Goal: Task Accomplishment & Management: Complete application form

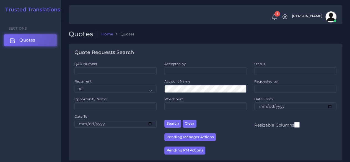
click at [44, 40] on link "Quotes" at bounding box center [30, 40] width 53 height 12
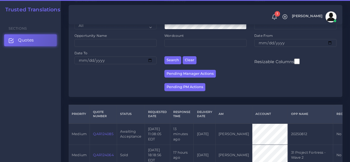
scroll to position [138, 0]
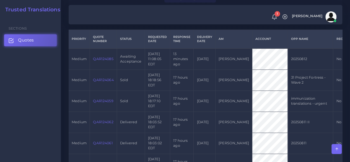
click at [100, 58] on link "QAR124085" at bounding box center [103, 59] width 20 height 4
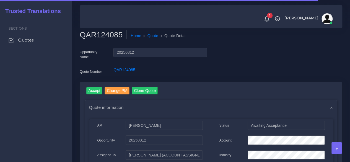
click at [104, 39] on h2 "QAR124085" at bounding box center [103, 34] width 47 height 9
click at [104, 38] on h2 "QAR124085" at bounding box center [103, 34] width 47 height 9
click at [103, 35] on h2 "QAR124085" at bounding box center [103, 34] width 47 height 9
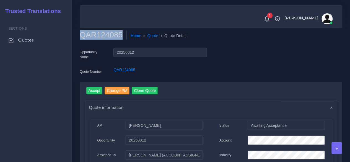
click at [103, 35] on h2 "QAR124085" at bounding box center [103, 34] width 47 height 9
copy h2 "QAR124085"
click at [93, 95] on link "Accept" at bounding box center [94, 91] width 16 height 9
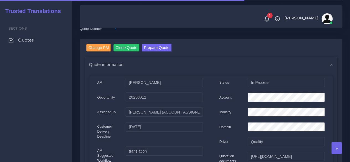
scroll to position [83, 0]
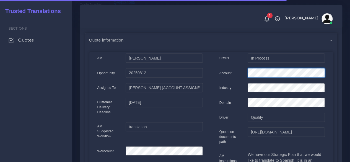
click at [233, 74] on div "Account" at bounding box center [272, 73] width 114 height 11
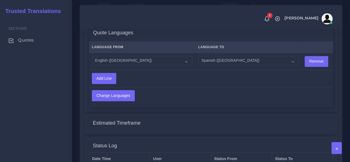
scroll to position [471, 0]
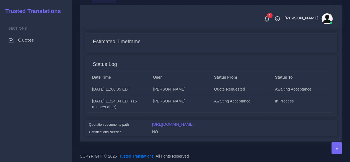
click at [174, 122] on link "[URL][DOMAIN_NAME]" at bounding box center [173, 124] width 42 height 4
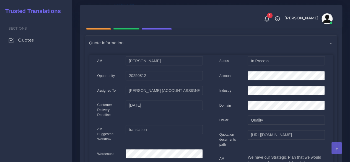
scroll to position [0, 0]
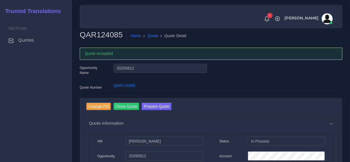
click at [103, 35] on h2 "QAR124085" at bounding box center [103, 34] width 47 height 9
copy h2 "QAR124085"
click at [47, 98] on div "Sections Quotes" at bounding box center [36, 89] width 72 height 145
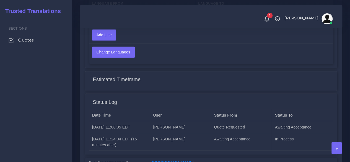
scroll to position [472, 0]
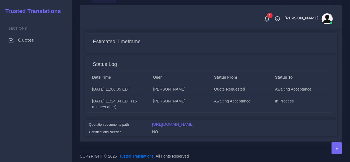
click at [175, 122] on link "[URL][DOMAIN_NAME]" at bounding box center [173, 124] width 42 height 4
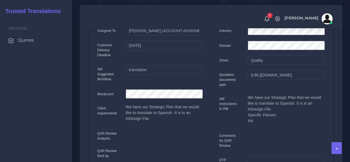
scroll to position [56, 0]
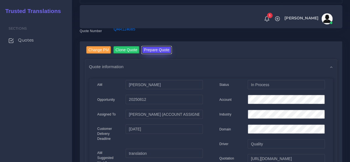
click at [161, 48] on button "Prepare Quote" at bounding box center [157, 49] width 30 height 7
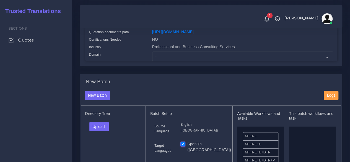
scroll to position [166, 0]
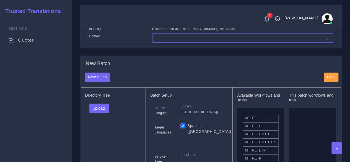
click at [165, 43] on select "- Advertising and Media Agriculture, Forestry and Fishing Architecture, Buildin…" at bounding box center [242, 37] width 181 height 9
select select "Professional and Business Consulting Services"
click at [152, 43] on select "- Advertising and Media Agriculture, Forestry and Fishing Architecture, Buildin…" at bounding box center [242, 37] width 181 height 9
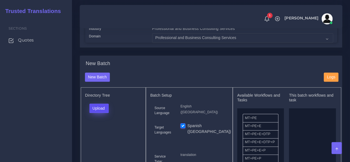
click at [104, 113] on button "Upload" at bounding box center [99, 108] width 20 height 9
click at [104, 133] on label "Files" at bounding box center [109, 129] width 38 height 7
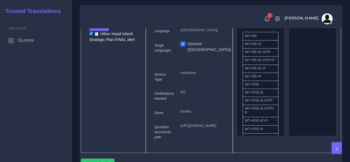
scroll to position [249, 0]
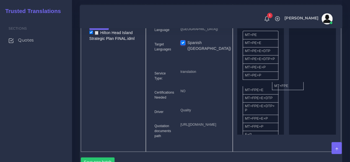
drag, startPoint x: 262, startPoint y: 97, endPoint x: 316, endPoint y: 88, distance: 54.5
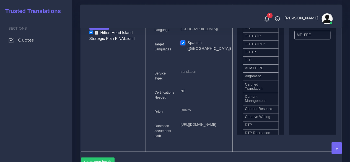
scroll to position [111, 0]
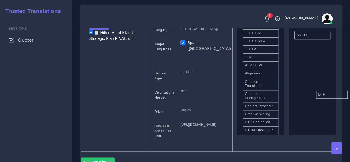
drag, startPoint x: 255, startPoint y: 138, endPoint x: 328, endPoint y: 104, distance: 80.9
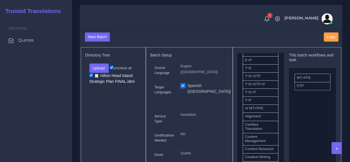
scroll to position [138, 0]
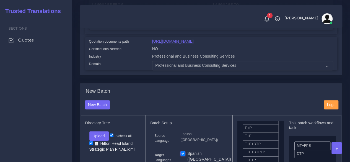
click at [169, 43] on link "https://workdrive.zoho.com/fgoh3e43b1a1fe2124b65bedd7c3c51a0e040/teams/fgoh3e43…" at bounding box center [173, 41] width 42 height 4
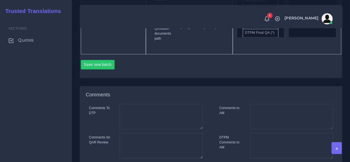
scroll to position [405, 0]
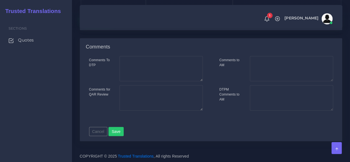
click at [106, 21] on button "Save new batch" at bounding box center [98, 16] width 34 height 9
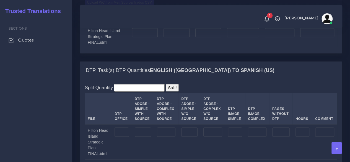
scroll to position [582, 0]
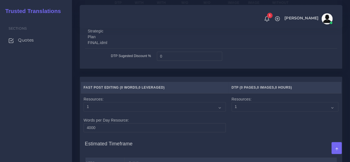
click at [145, 26] on input "number" at bounding box center [143, 21] width 16 height 9
type input "25"
click at [162, 26] on input "number" at bounding box center [166, 21] width 19 height 9
type input "15"
click at [251, 26] on input "number" at bounding box center [257, 21] width 18 height 9
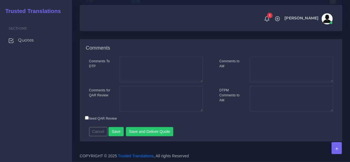
scroll to position [816, 0]
type input "2"
click at [115, 130] on button "Save" at bounding box center [116, 131] width 15 height 9
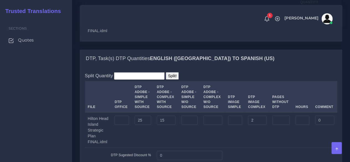
scroll to position [471, 0]
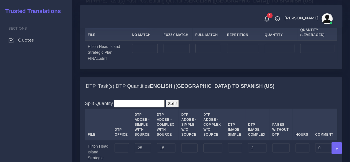
click at [111, 22] on label "Upload WC from MemSource/Trados CSV" at bounding box center [120, 18] width 70 height 7
click at [0, 0] on input "Upload WC from MemSource/Trados CSV" at bounding box center [0, 0] width 0 height 0
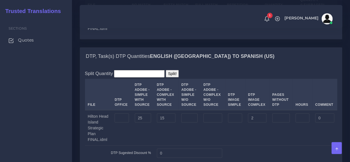
scroll to position [499, 0]
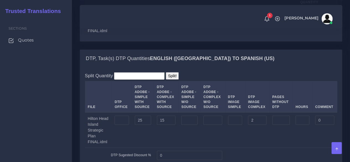
click at [140, 25] on input "5279" at bounding box center [145, 20] width 26 height 9
type input "5379"
type input "5923"
type input "5517"
click at [200, 41] on div "Upload WC from MemSource/Trados CSV File No Match Fuzzy Match Full Match Repeti…" at bounding box center [211, 11] width 262 height 59
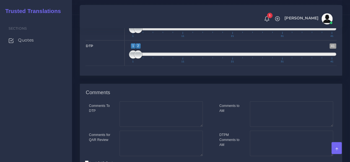
scroll to position [748, 0]
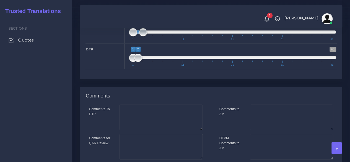
type input "1;2"
click at [141, 37] on span at bounding box center [138, 32] width 8 height 8
drag, startPoint x: 138, startPoint y: 93, endPoint x: 142, endPoint y: 95, distance: 4.4
click at [142, 62] on span at bounding box center [143, 58] width 8 height 8
type input "3;3"
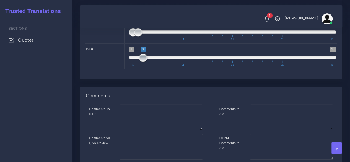
drag, startPoint x: 132, startPoint y: 95, endPoint x: 144, endPoint y: 95, distance: 11.9
click at [144, 62] on span at bounding box center [143, 58] width 8 height 8
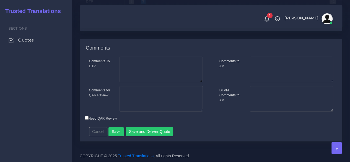
scroll to position [832, 0]
click at [148, 132] on button "Save and Deliver Quote" at bounding box center [150, 131] width 48 height 9
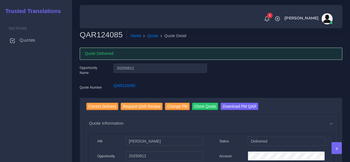
click at [33, 42] on span "Quotes" at bounding box center [27, 40] width 16 height 6
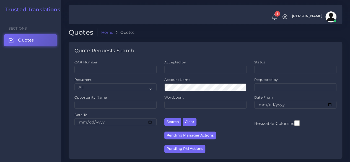
scroll to position [138, 0]
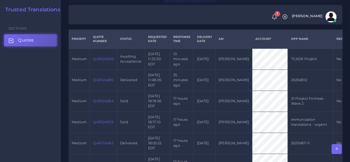
click at [106, 60] on link "QAR124090" at bounding box center [103, 59] width 20 height 4
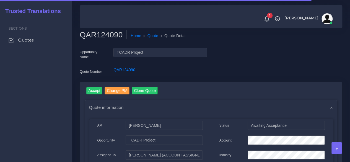
click at [105, 37] on h2 "QAR124090" at bounding box center [103, 34] width 47 height 9
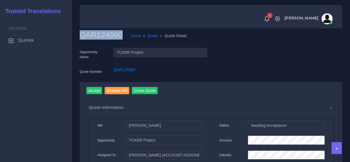
click at [105, 37] on h2 "QAR124090" at bounding box center [103, 34] width 47 height 9
copy h2 "QAR124090"
click at [92, 92] on input "Accept" at bounding box center [94, 90] width 16 height 7
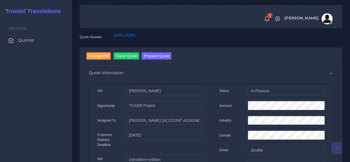
scroll to position [55, 0]
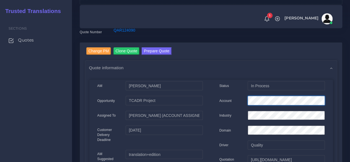
click at [245, 101] on div at bounding box center [286, 101] width 85 height 11
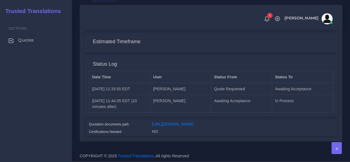
scroll to position [559, 0]
click at [172, 121] on div "[URL][DOMAIN_NAME]" at bounding box center [242, 124] width 189 height 7
click at [172, 122] on link "[URL][DOMAIN_NAME]" at bounding box center [173, 124] width 42 height 4
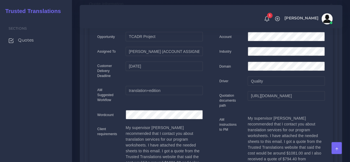
scroll to position [61, 0]
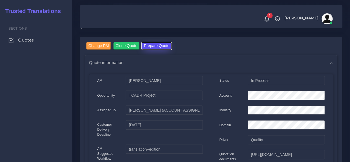
click at [158, 44] on button "Prepare Quote" at bounding box center [157, 45] width 30 height 7
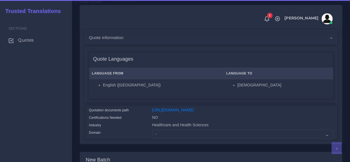
scroll to position [138, 0]
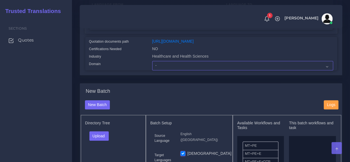
click at [156, 70] on select "- Advertising and Media Agriculture, Forestry and Fishing Architecture, Buildin…" at bounding box center [242, 65] width 181 height 9
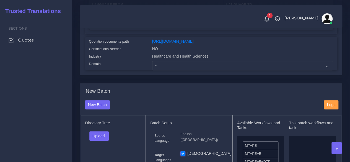
click at [130, 70] on div "Domain" at bounding box center [116, 65] width 63 height 9
click at [175, 70] on select "- Advertising and Media Agriculture, Forestry and Fishing Architecture, Buildin…" at bounding box center [242, 65] width 181 height 9
select select "Healthcare and Health Sciences"
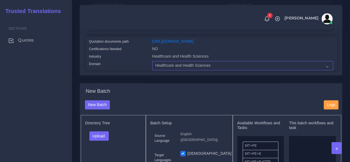
click at [152, 70] on select "- Advertising and Media Agriculture, Forestry and Fishing Architecture, Buildin…" at bounding box center [242, 65] width 181 height 9
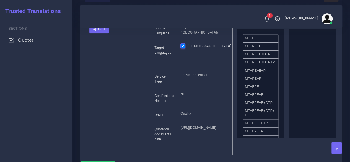
scroll to position [249, 0]
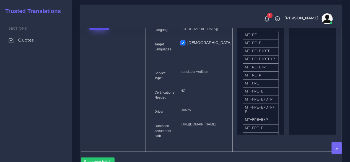
click at [101, 30] on button "Upload" at bounding box center [99, 24] width 20 height 9
click at [103, 50] on label "Files" at bounding box center [109, 46] width 38 height 7
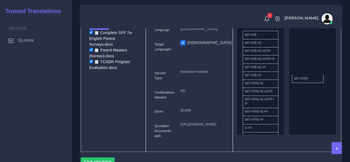
drag, startPoint x: 254, startPoint y: 95, endPoint x: 295, endPoint y: 87, distance: 41.4
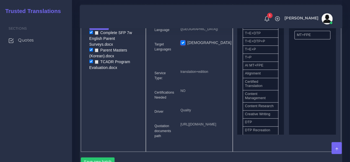
scroll to position [138, 0]
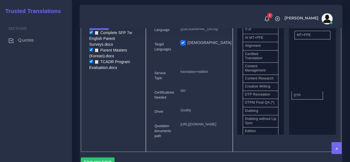
drag, startPoint x: 277, startPoint y: 111, endPoint x: 314, endPoint y: 105, distance: 38.1
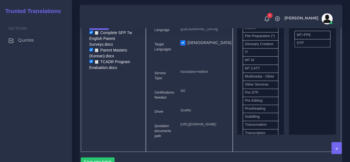
scroll to position [249, 0]
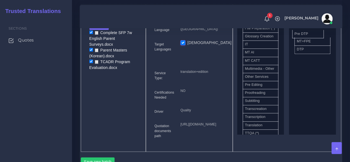
drag, startPoint x: 261, startPoint y: 116, endPoint x: 310, endPoint y: 43, distance: 87.9
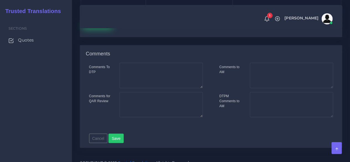
click at [105, 28] on button "Save new batch" at bounding box center [98, 23] width 34 height 9
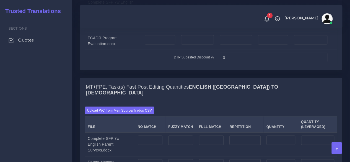
scroll to position [471, 0]
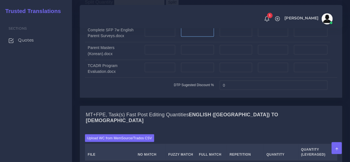
click at [194, 37] on input "number" at bounding box center [197, 31] width 33 height 9
type input "6"
drag, startPoint x: 61, startPoint y: 113, endPoint x: 162, endPoint y: 102, distance: 101.1
click at [61, 113] on div "Sections Quotes" at bounding box center [36, 89] width 72 height 145
click at [167, 54] on input "number" at bounding box center [160, 49] width 30 height 9
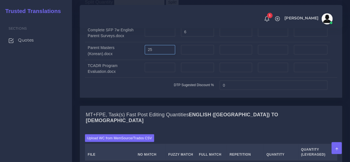
type input "25"
click at [188, 54] on input "number" at bounding box center [197, 49] width 33 height 9
type input "25"
drag, startPoint x: 151, startPoint y: 91, endPoint x: 130, endPoint y: 92, distance: 21.1
click at [130, 60] on tr "Parent Masters (Korean).docx 25 25" at bounding box center [211, 51] width 253 height 18
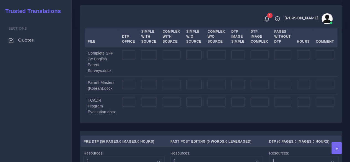
scroll to position [720, 0]
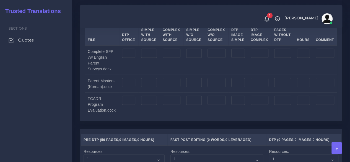
type input "15"
click at [133, 58] on input "number" at bounding box center [128, 53] width 13 height 9
type input "6"
click at [131, 88] on input "number" at bounding box center [128, 82] width 13 height 9
type input "40"
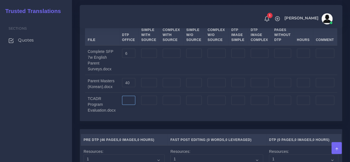
click at [131, 105] on input "number" at bounding box center [128, 100] width 13 height 9
type input "1"
click at [68, 104] on div "Sections Quotes" at bounding box center [36, 89] width 72 height 145
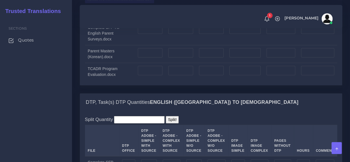
scroll to position [526, 0]
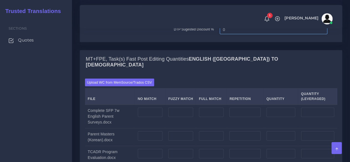
drag, startPoint x: 225, startPoint y: 70, endPoint x: 209, endPoint y: 69, distance: 15.6
click at [209, 37] on tr "DTP Sugested Discount % 0" at bounding box center [211, 29] width 253 height 15
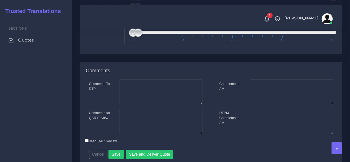
scroll to position [1012, 0]
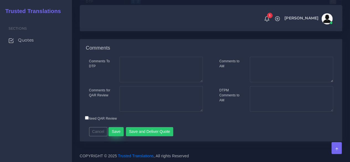
type input "10"
click at [120, 130] on button "Save" at bounding box center [116, 131] width 15 height 9
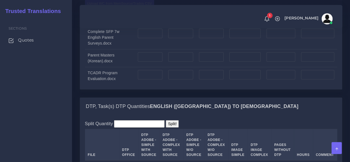
scroll to position [609, 0]
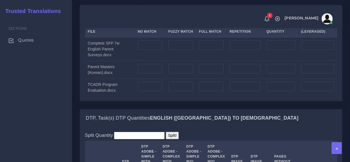
click at [112, 19] on label "Upload WC from MemSource/Trados CSV" at bounding box center [120, 14] width 70 height 7
click at [0, 0] on input "Upload WC from MemSource/Trados CSV" at bounding box center [0, 0] width 0 height 0
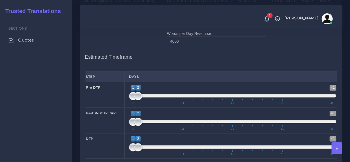
scroll to position [886, 0]
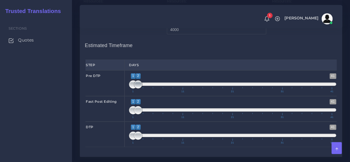
type input "1;1"
drag, startPoint x: 138, startPoint y: 101, endPoint x: 126, endPoint y: 103, distance: 12.3
click at [126, 96] on div "1 41 1 2 1 — 2 1 11 21 31 41 1;1" at bounding box center [233, 82] width 216 height 25
type input "2;2"
drag, startPoint x: 130, startPoint y: 125, endPoint x: 136, endPoint y: 125, distance: 6.4
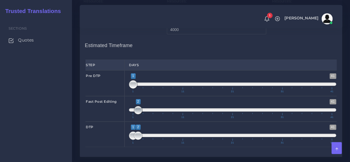
click at [136, 114] on span at bounding box center [138, 110] width 8 height 8
type input "2;2"
drag, startPoint x: 130, startPoint y: 154, endPoint x: 136, endPoint y: 155, distance: 5.6
click at [136, 140] on span at bounding box center [138, 136] width 8 height 8
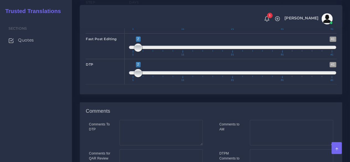
scroll to position [1028, 0]
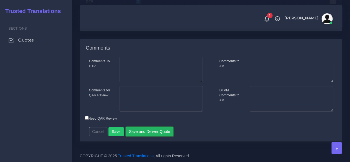
drag, startPoint x: 155, startPoint y: 132, endPoint x: 191, endPoint y: 90, distance: 55.0
click at [191, 90] on div "Comments To DTP Comments for QAR Review Cancel" at bounding box center [211, 99] width 262 height 84
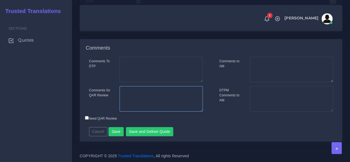
click at [188, 94] on textarea "Comments for QAR Review" at bounding box center [161, 98] width 83 height 25
click at [123, 94] on textarea "10% DTP discount applied" at bounding box center [161, 98] width 83 height 25
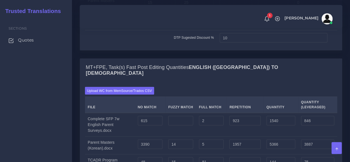
scroll to position [501, 0]
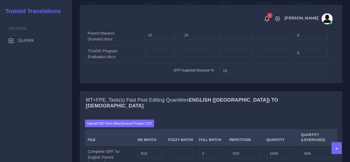
type textarea "10% DTP discount applied"
drag, startPoint x: 233, startPoint y: 108, endPoint x: 201, endPoint y: 112, distance: 32.9
click at [201, 78] on tr "DTP Sugested Discount % 10" at bounding box center [211, 70] width 253 height 15
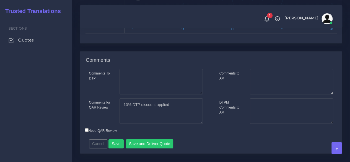
scroll to position [1028, 0]
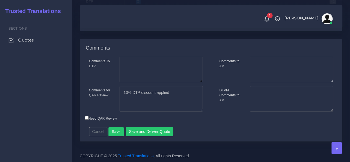
type input "0"
drag, startPoint x: 171, startPoint y: 95, endPoint x: 44, endPoint y: 88, distance: 126.7
click at [116, 130] on button "Save" at bounding box center [116, 131] width 15 height 9
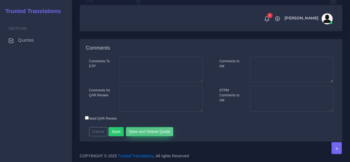
click at [141, 134] on button "Save and Deliver Quote" at bounding box center [150, 131] width 48 height 9
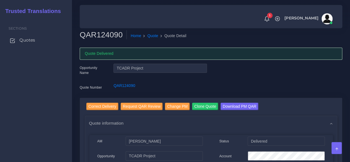
click at [36, 43] on link "Quotes" at bounding box center [36, 40] width 64 height 12
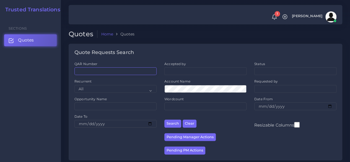
click at [97, 68] on input "QAR Number" at bounding box center [116, 71] width 82 height 8
paste input "QAR124059"
type input "QAR124059"
click at [165, 120] on button "Search" at bounding box center [173, 124] width 17 height 8
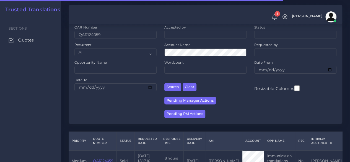
scroll to position [71, 0]
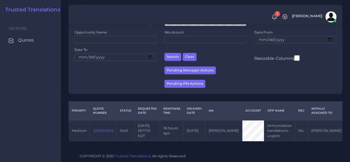
click at [109, 129] on link "QAR124059" at bounding box center [103, 131] width 20 height 4
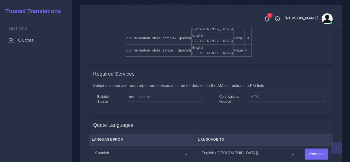
scroll to position [360, 0]
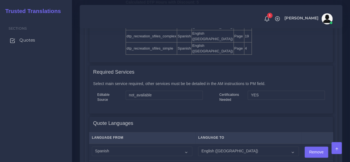
click at [30, 39] on span "Quotes" at bounding box center [27, 40] width 16 height 6
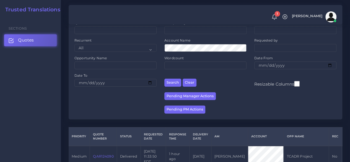
scroll to position [111, 0]
